Goal: Information Seeking & Learning: Learn about a topic

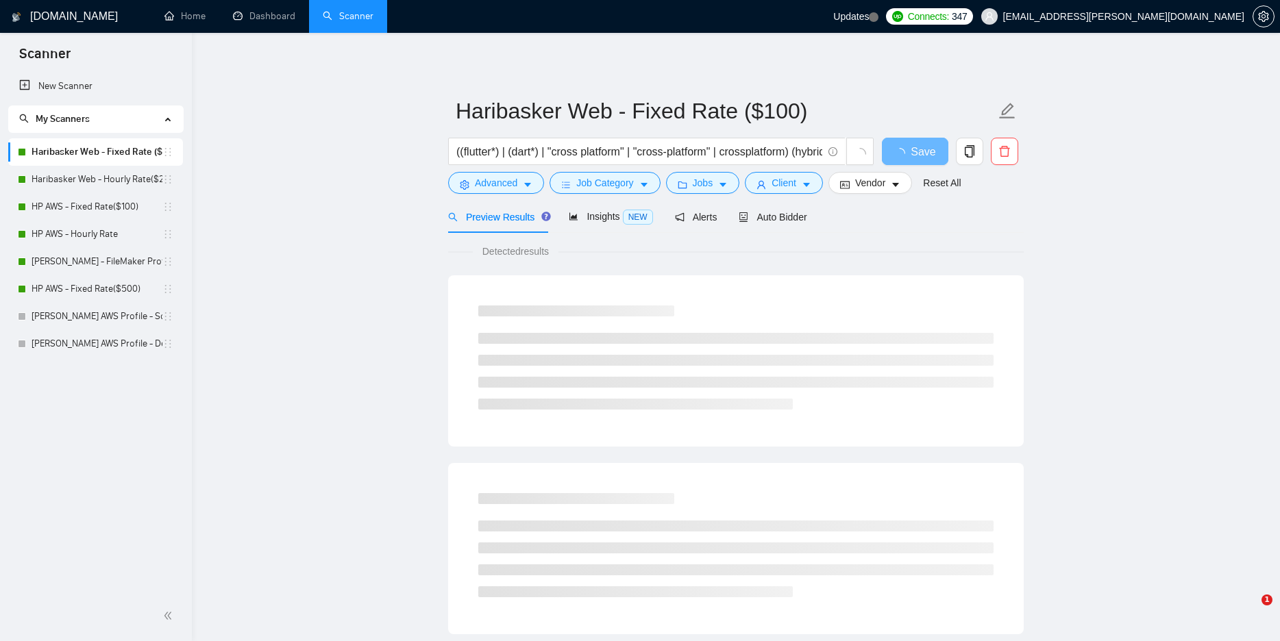
click at [89, 208] on link "HP AWS - Fixed Rate($100)" at bounding box center [97, 206] width 131 height 27
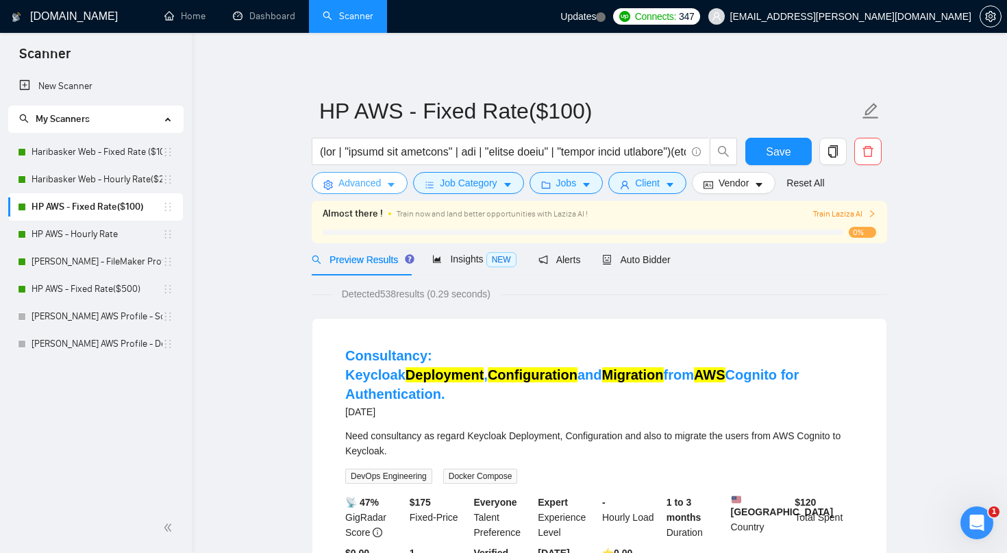
click at [386, 187] on button "Advanced" at bounding box center [360, 183] width 96 height 22
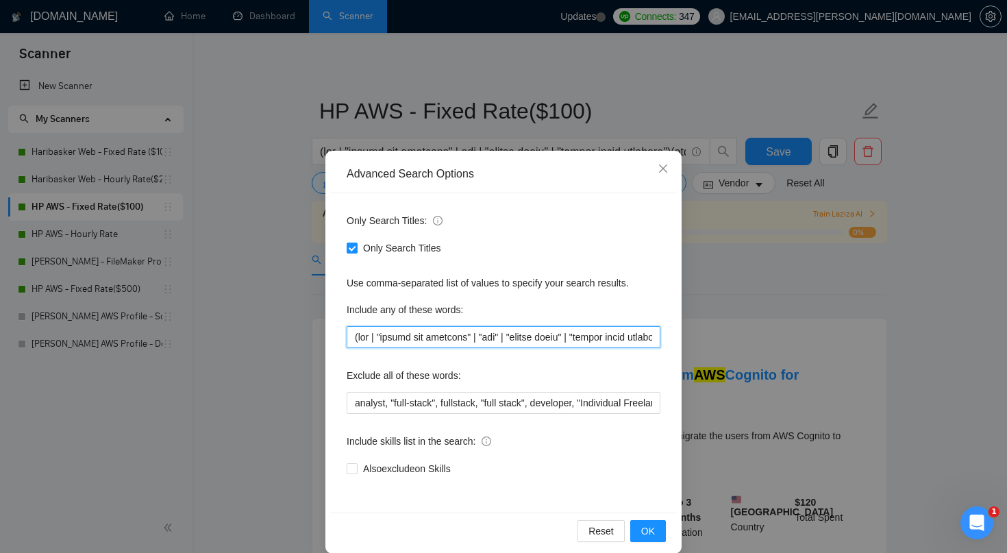
click at [576, 336] on input "text" at bounding box center [504, 337] width 314 height 22
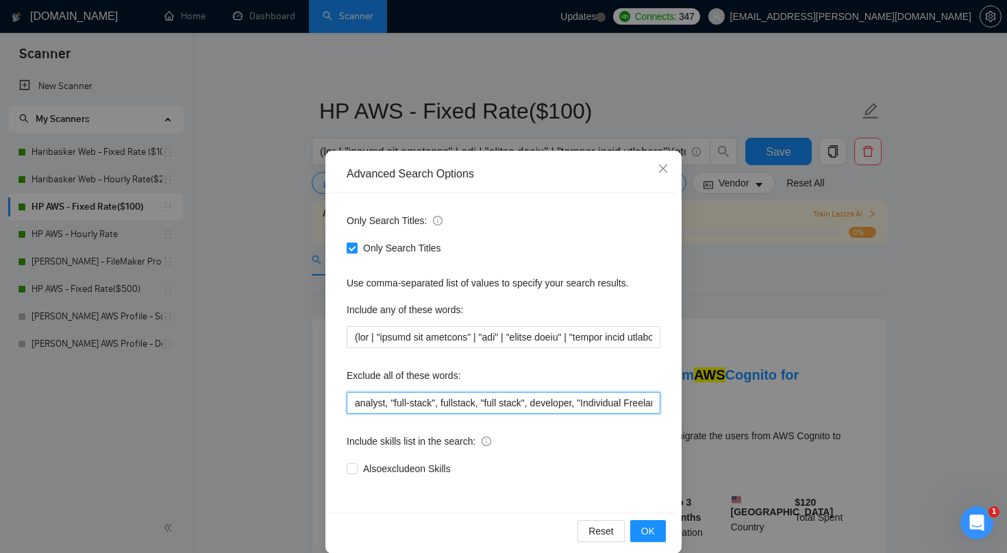
click at [574, 392] on input "analyst, "full-stack", fullstack, "full stack", developer, "Individual Freelanc…" at bounding box center [504, 403] width 314 height 22
click at [571, 406] on input "analyst, "full-stack", fullstack, "full stack", developer, "Individual Freelanc…" at bounding box center [504, 403] width 314 height 22
